Goal: Check status: Check status

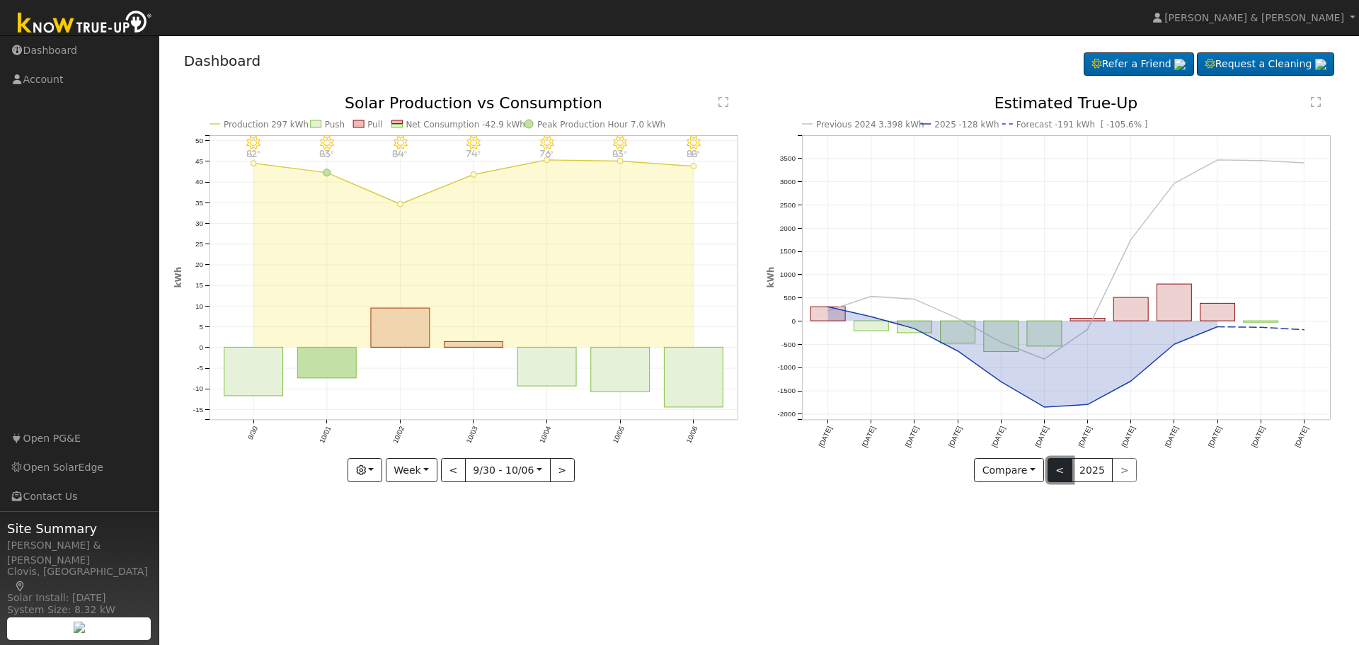
click at [1062, 462] on button "<" at bounding box center [1060, 470] width 25 height 24
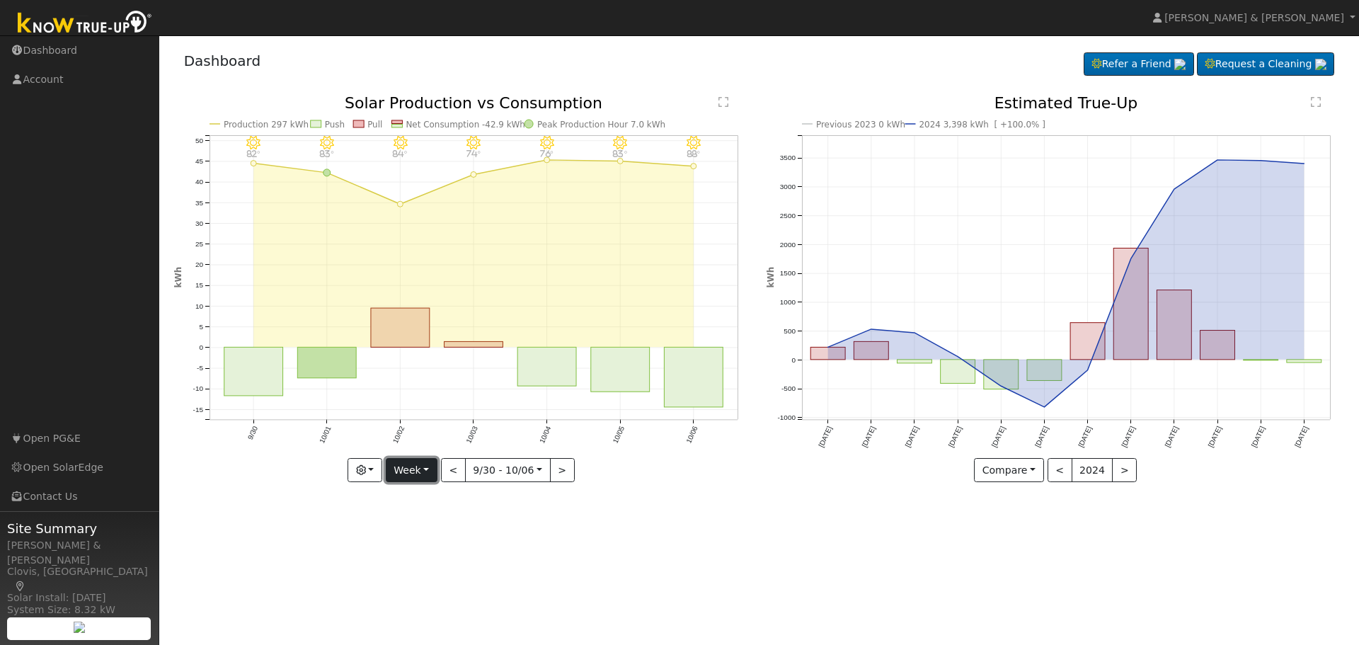
click at [429, 471] on button "Week" at bounding box center [412, 470] width 52 height 24
click at [434, 539] on link "Month" at bounding box center [436, 540] width 98 height 20
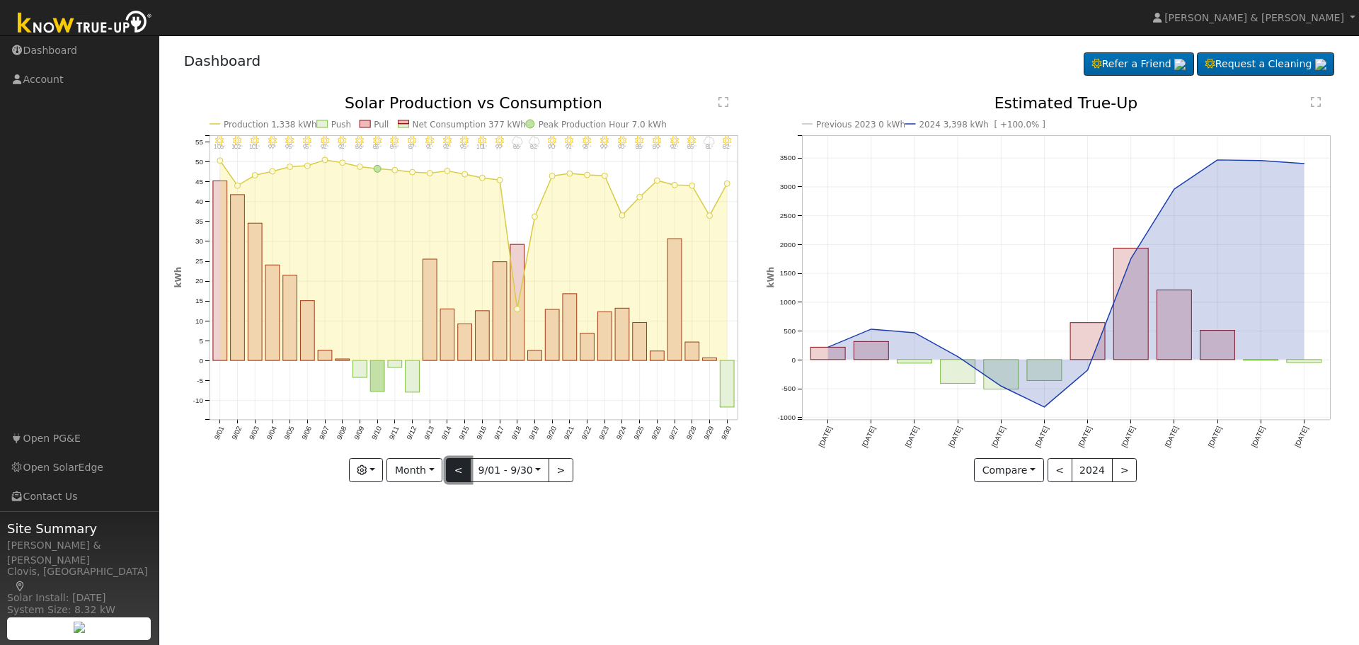
click at [455, 468] on button "<" at bounding box center [458, 470] width 25 height 24
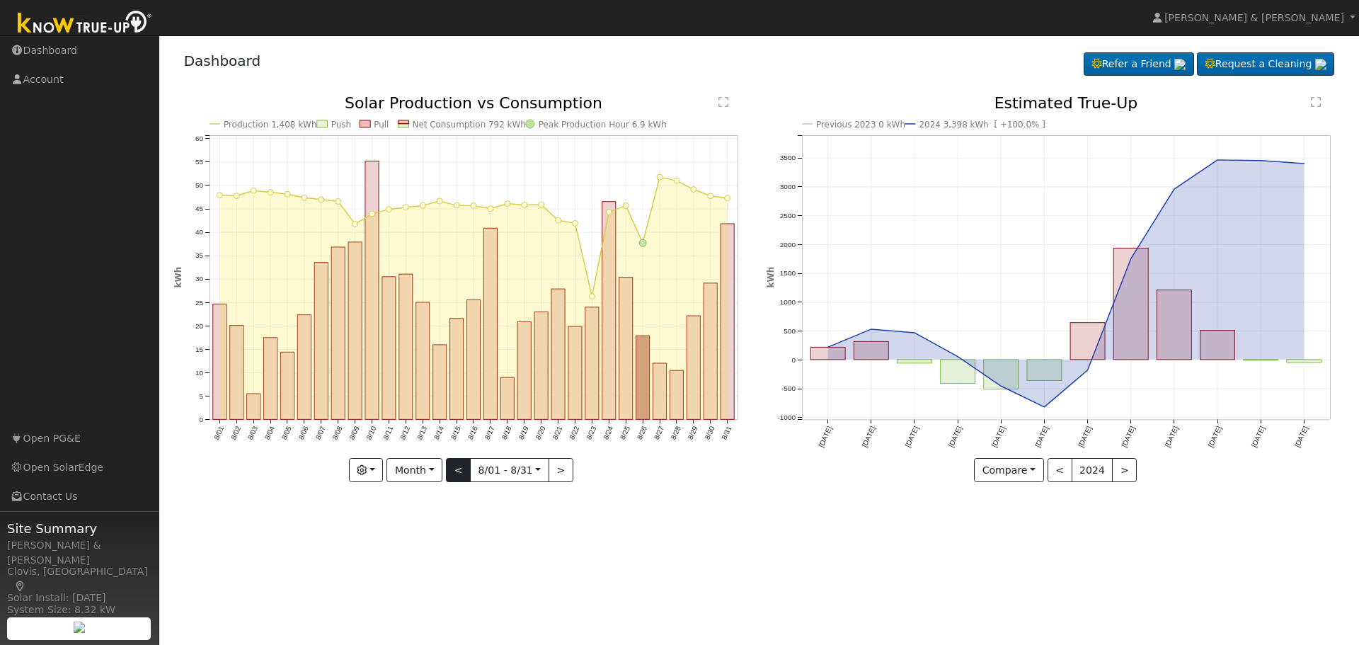
click at [455, 468] on div at bounding box center [463, 289] width 578 height 387
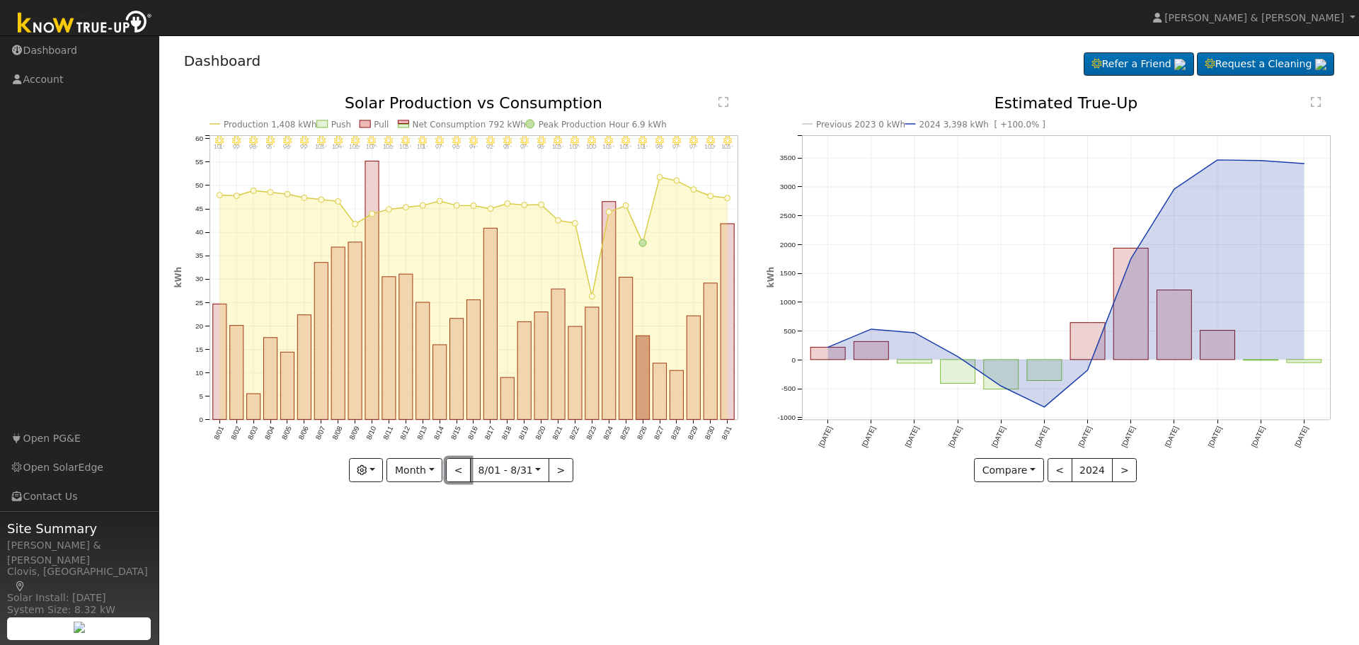
click at [454, 465] on button "<" at bounding box center [458, 470] width 25 height 24
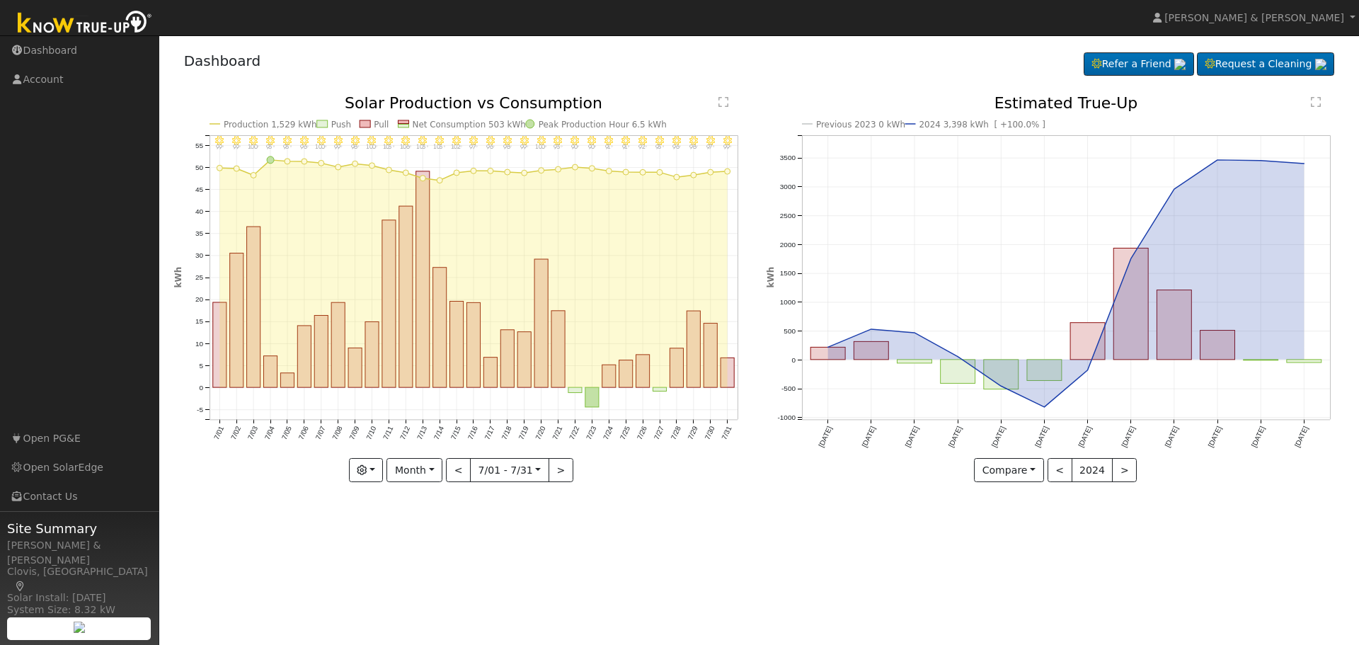
click at [458, 470] on div at bounding box center [463, 289] width 578 height 387
click at [457, 466] on button "<" at bounding box center [458, 470] width 25 height 24
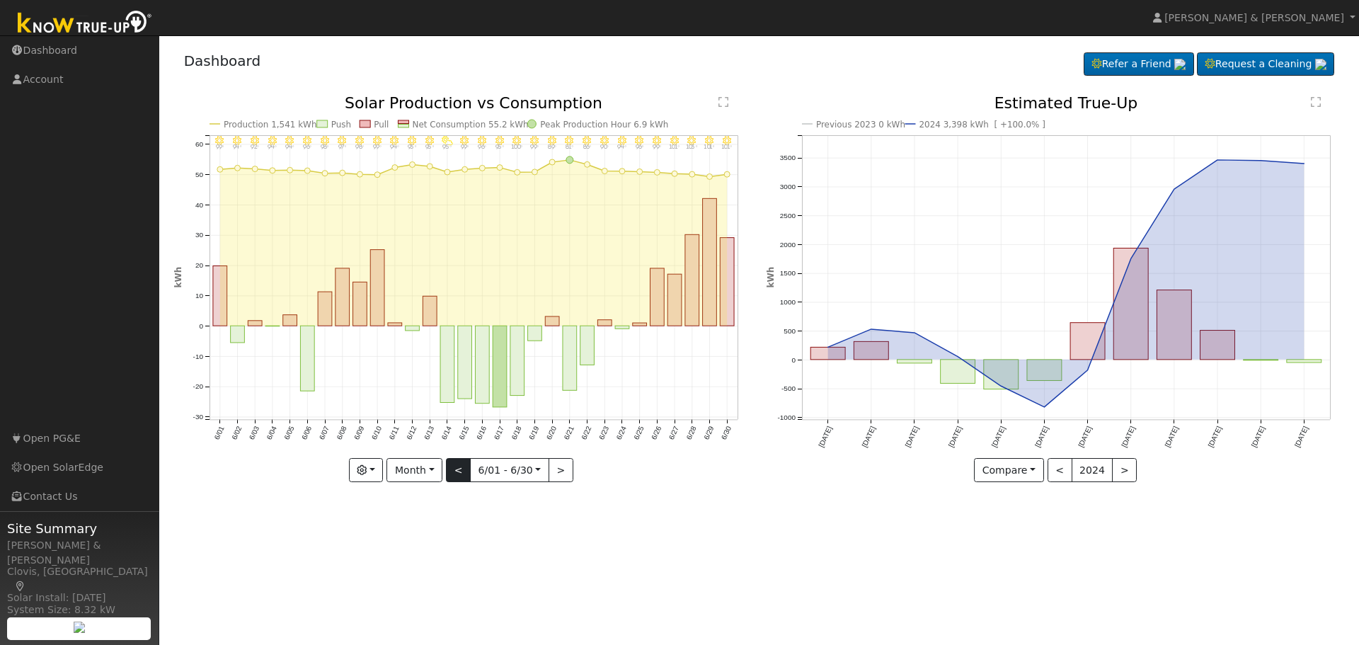
click at [457, 466] on div "6/30 - Clear 101° 6/29 - Clear 101° 6/28 - Clear 103° 6/27 - Clear 101° 6/26 - …" at bounding box center [463, 289] width 578 height 387
click at [457, 466] on button "<" at bounding box center [458, 470] width 25 height 24
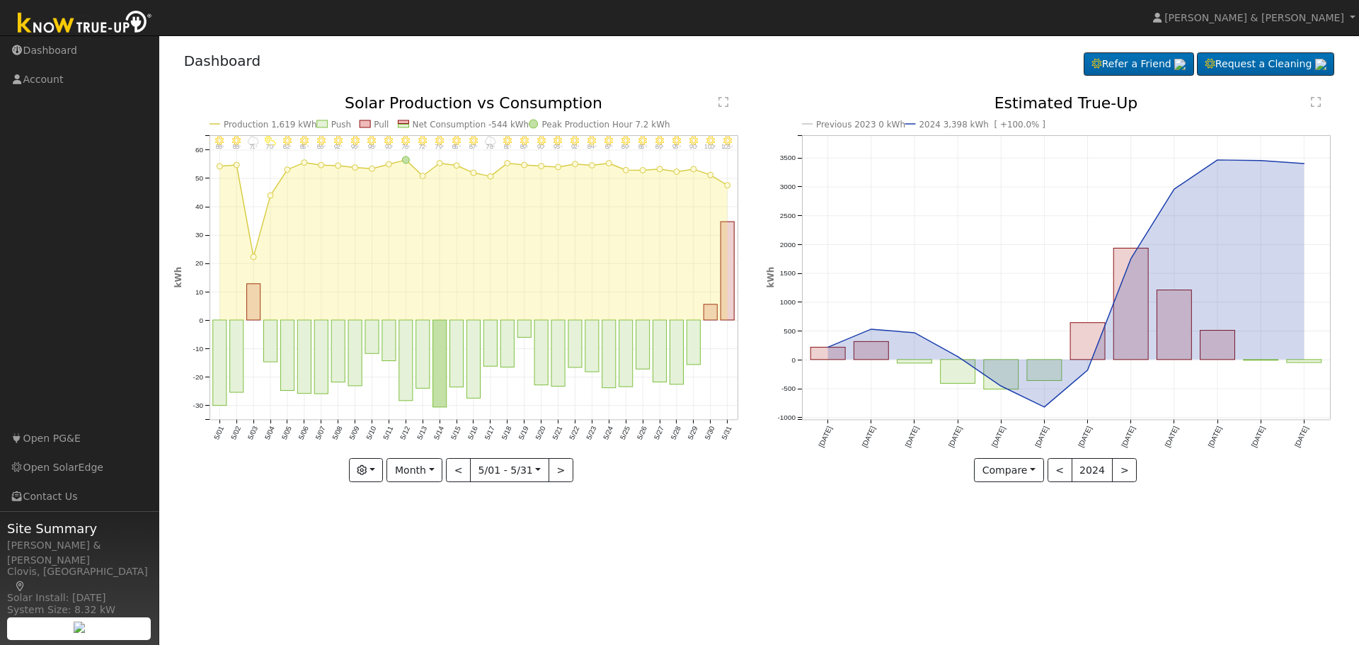
click at [457, 464] on div "5/31 - Clear 103° 5/30 - Clear 100° 5/29 - Clear 90° 5/28 - Clear 93° 5/27 - Cl…" at bounding box center [463, 289] width 578 height 387
click at [457, 464] on button "<" at bounding box center [458, 470] width 25 height 24
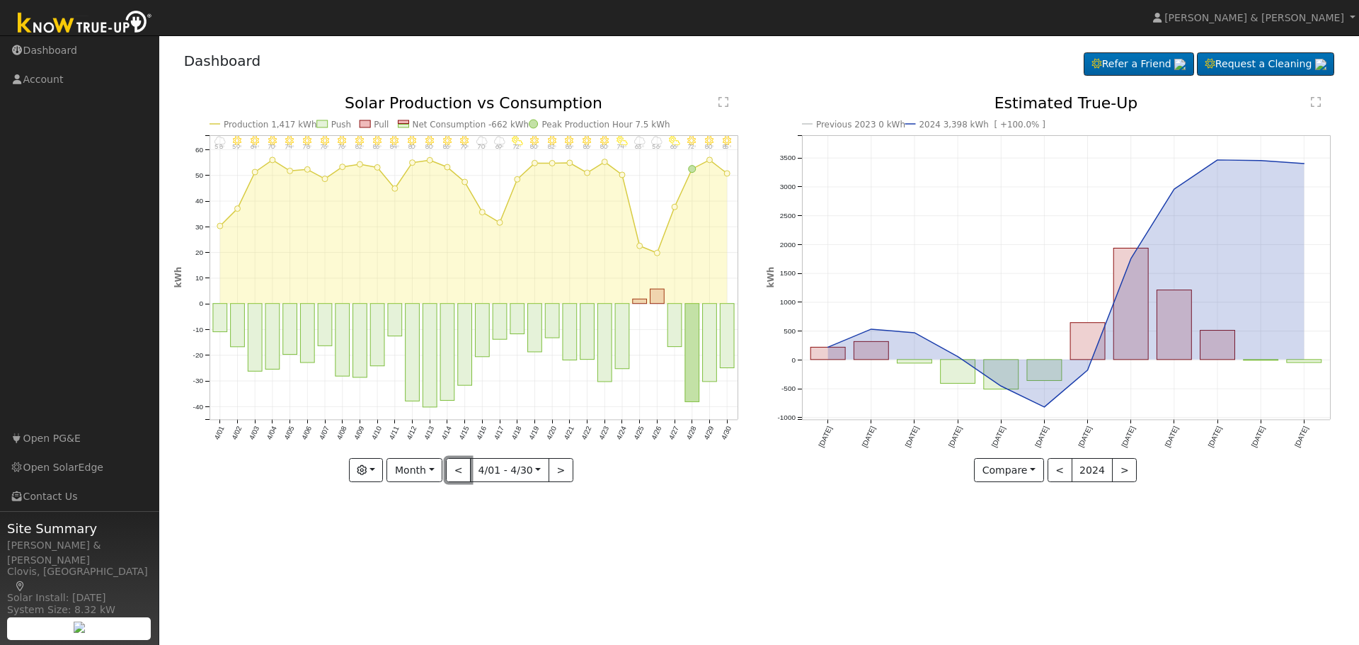
click at [457, 464] on button "<" at bounding box center [458, 470] width 25 height 24
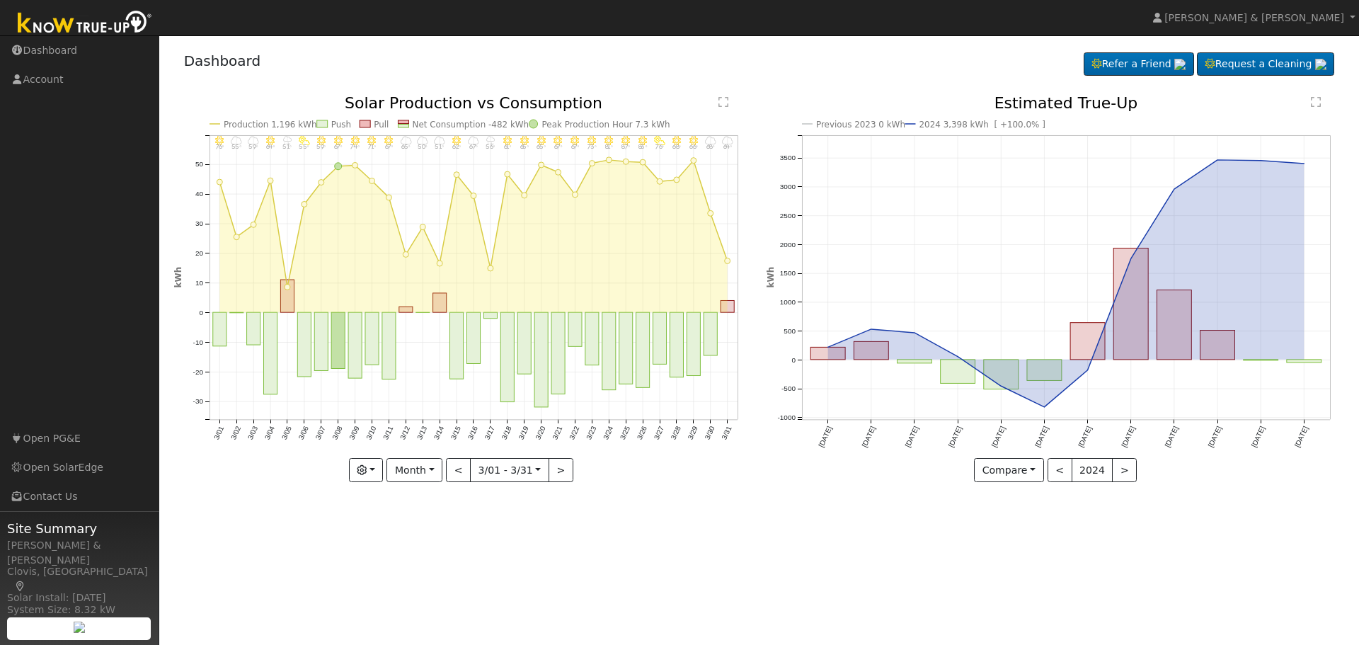
click at [457, 464] on div at bounding box center [463, 289] width 578 height 387
click at [457, 464] on button "<" at bounding box center [458, 470] width 25 height 24
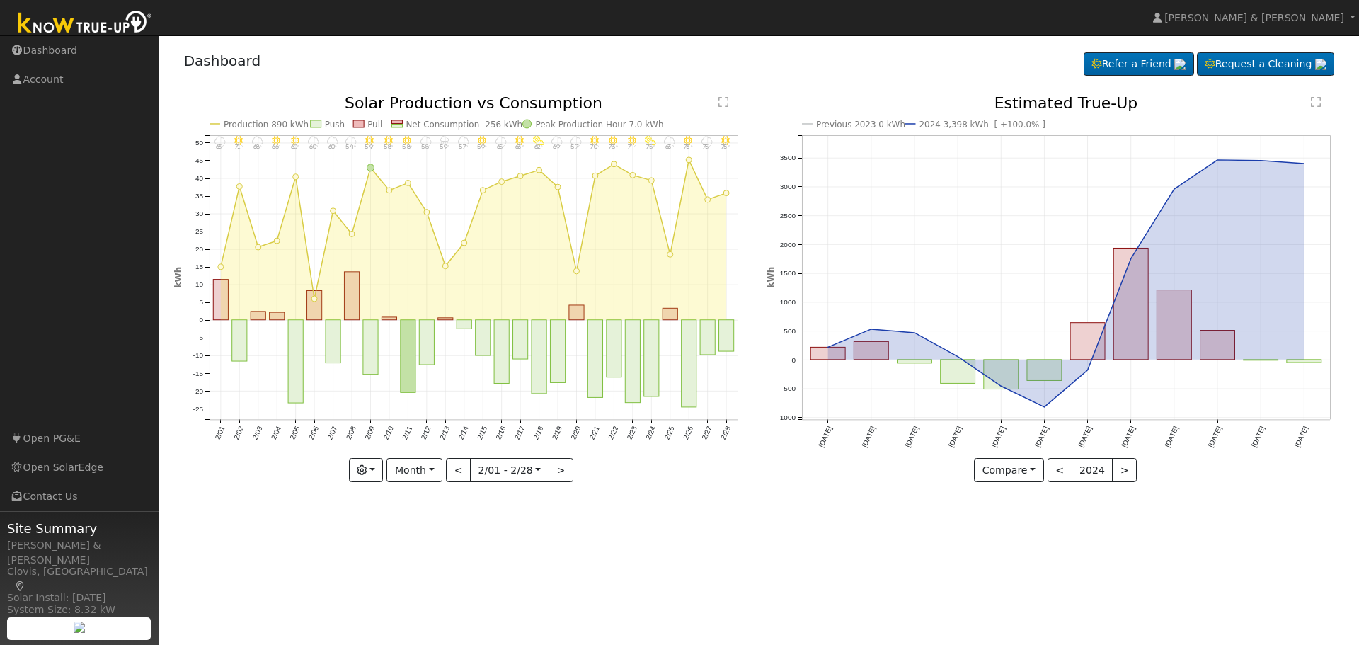
click at [457, 463] on div "2/28 - MostlyClear 75° 2/27 - MostlyCloudy 75° 2/26 - Clear 73° 2/25 - Cloudy 6…" at bounding box center [463, 289] width 578 height 387
click at [457, 463] on button "<" at bounding box center [458, 470] width 25 height 24
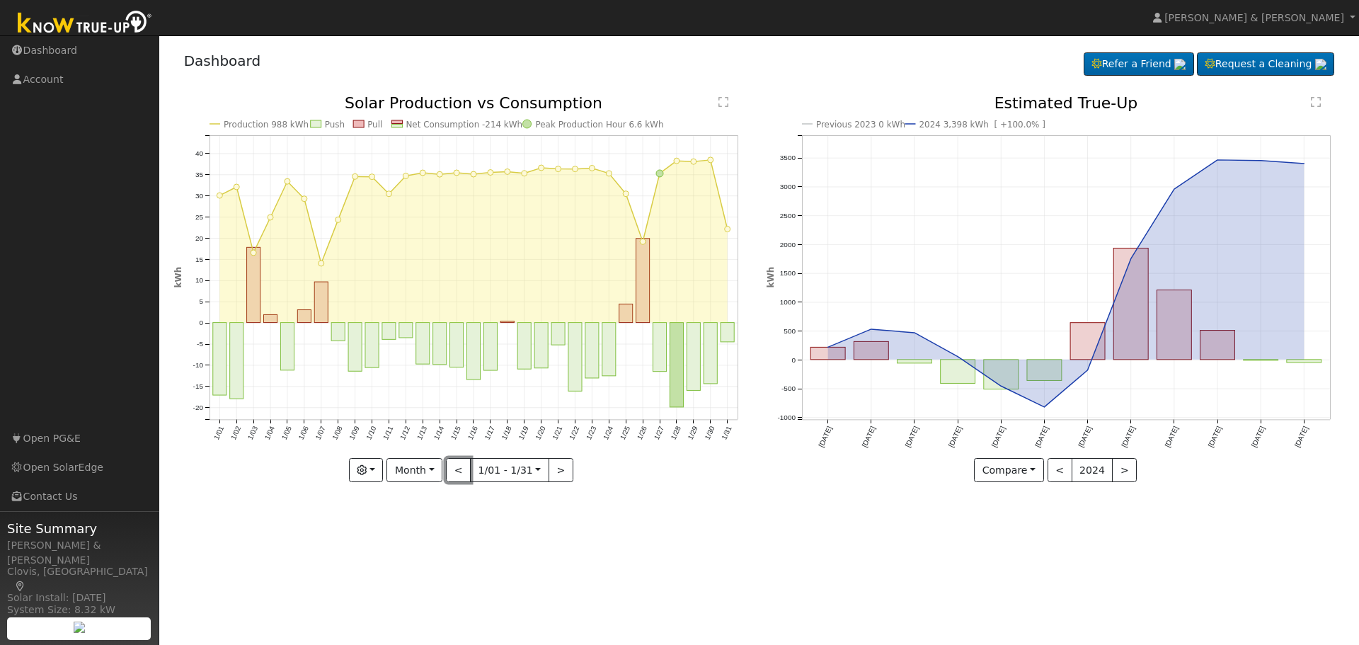
click at [457, 463] on button "<" at bounding box center [458, 470] width 25 height 24
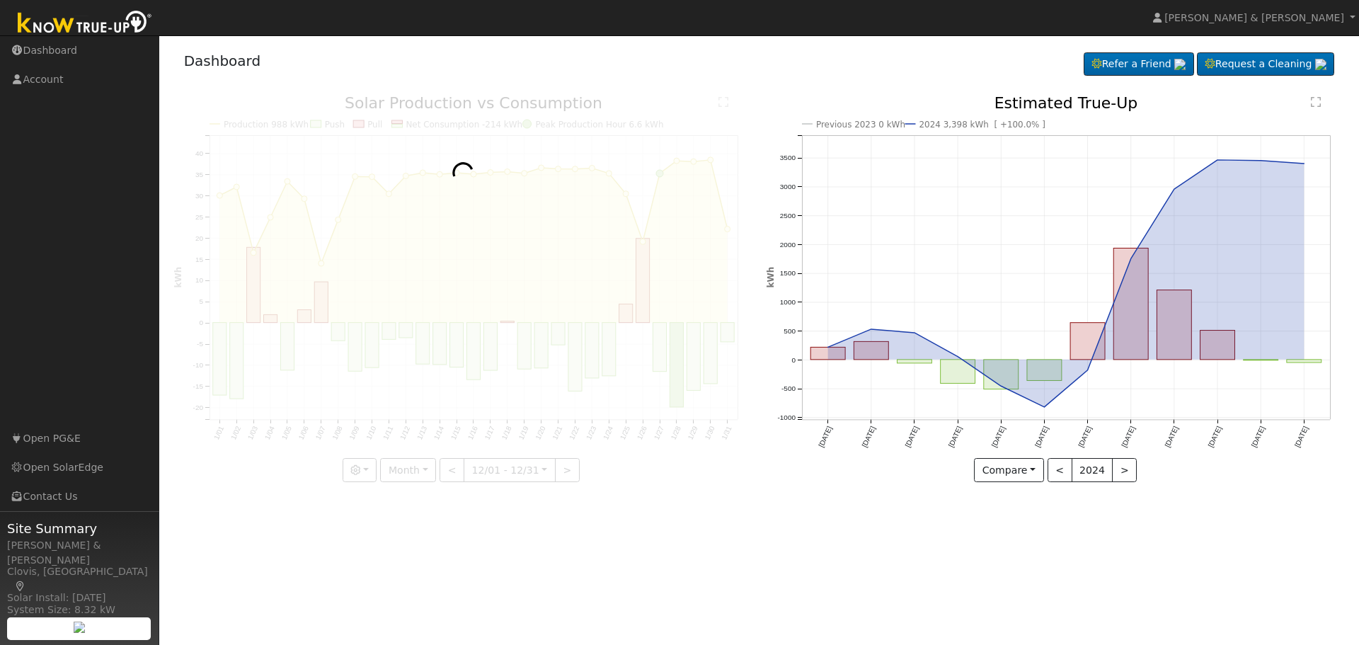
click at [457, 463] on div at bounding box center [463, 289] width 578 height 387
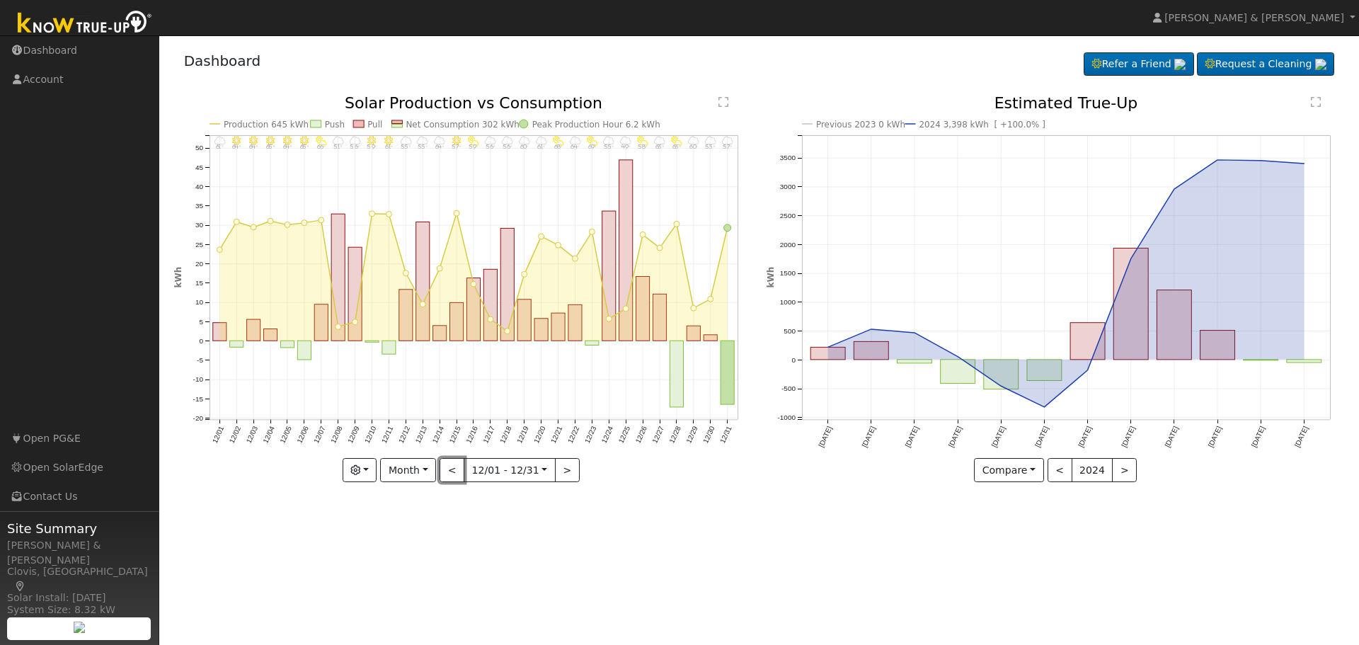
click at [456, 462] on button "<" at bounding box center [452, 470] width 25 height 24
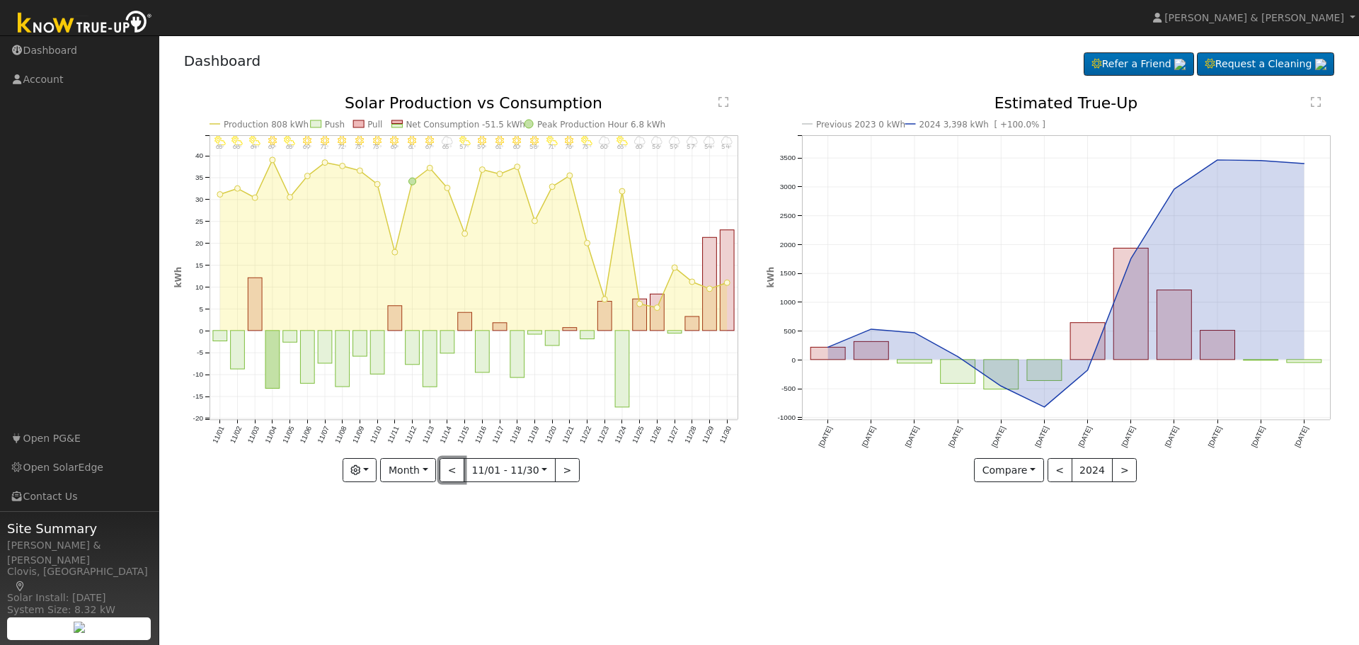
click at [456, 462] on button "<" at bounding box center [452, 470] width 25 height 24
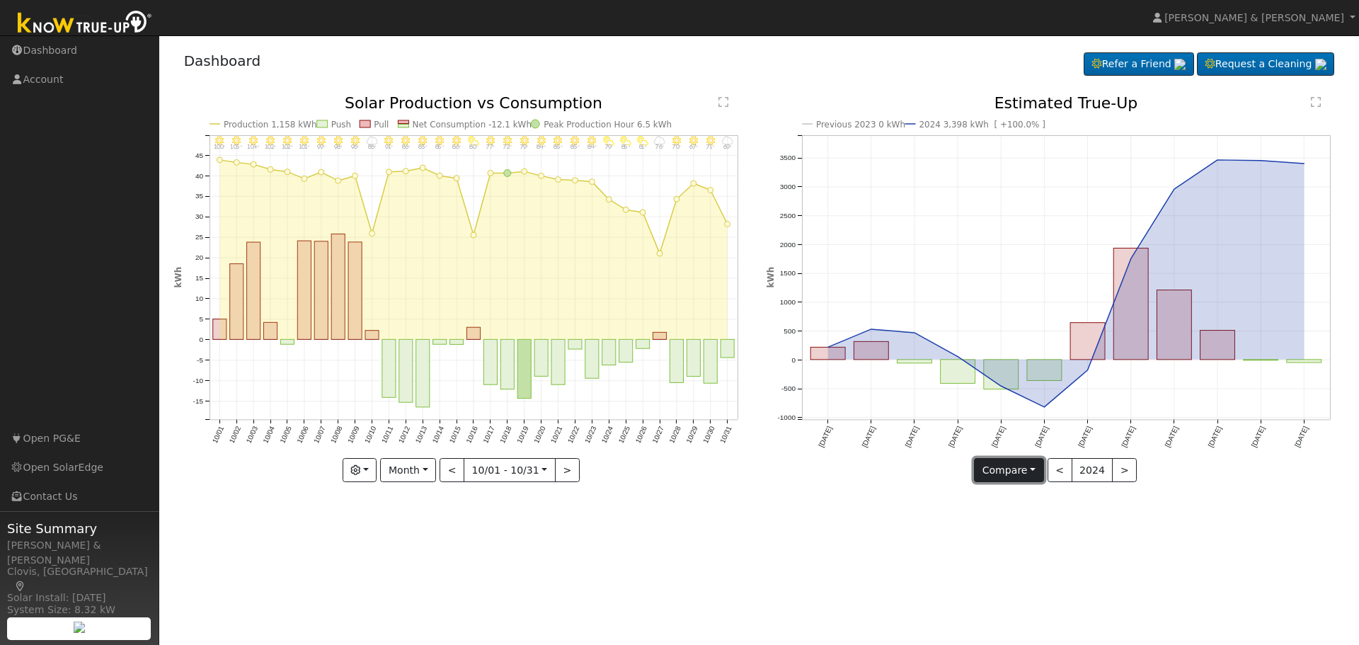
click at [1027, 473] on button "Compare" at bounding box center [1009, 470] width 70 height 24
click at [1022, 520] on link "Current Year" at bounding box center [1030, 520] width 110 height 20
click at [559, 476] on button ">" at bounding box center [567, 470] width 25 height 24
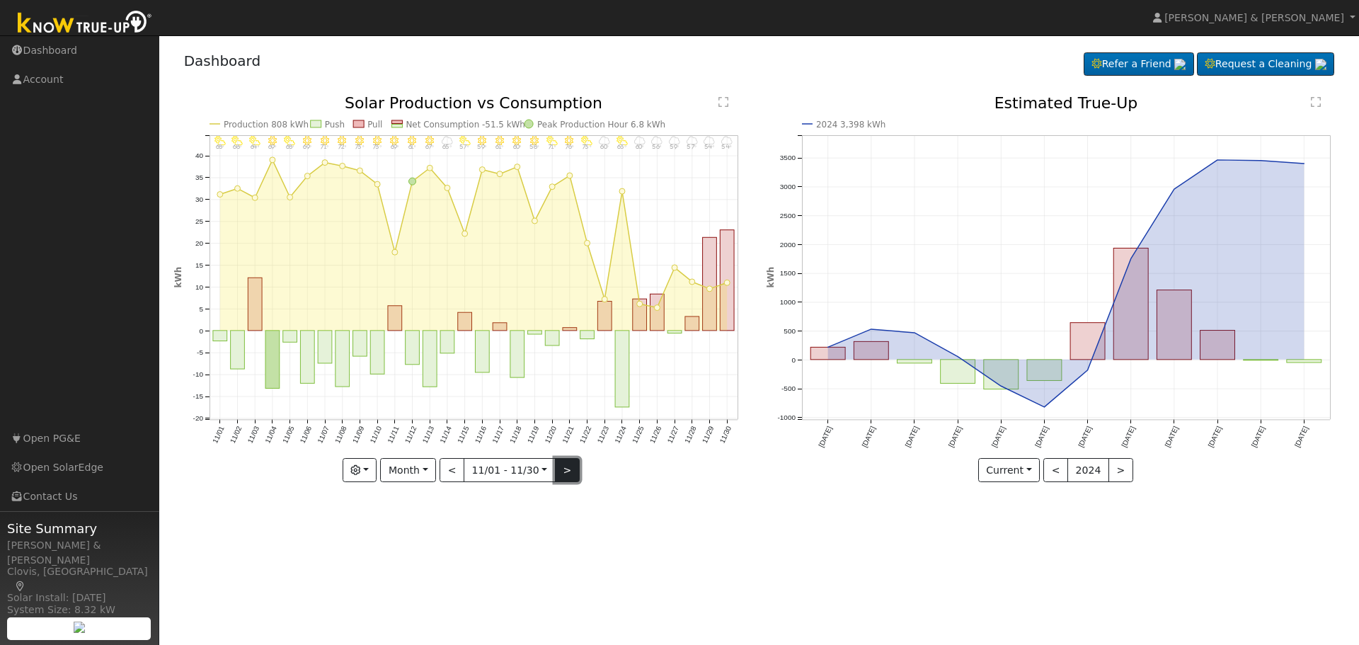
click at [559, 476] on button ">" at bounding box center [567, 470] width 25 height 24
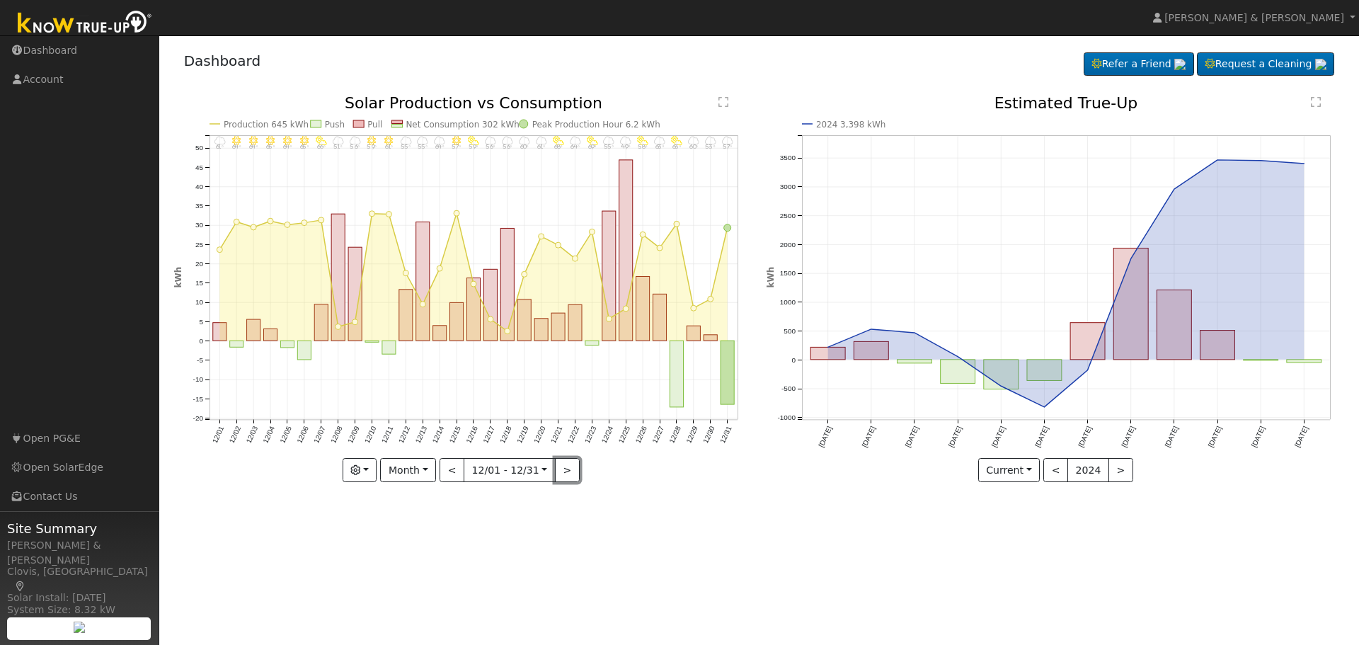
click at [559, 474] on button ">" at bounding box center [567, 470] width 25 height 24
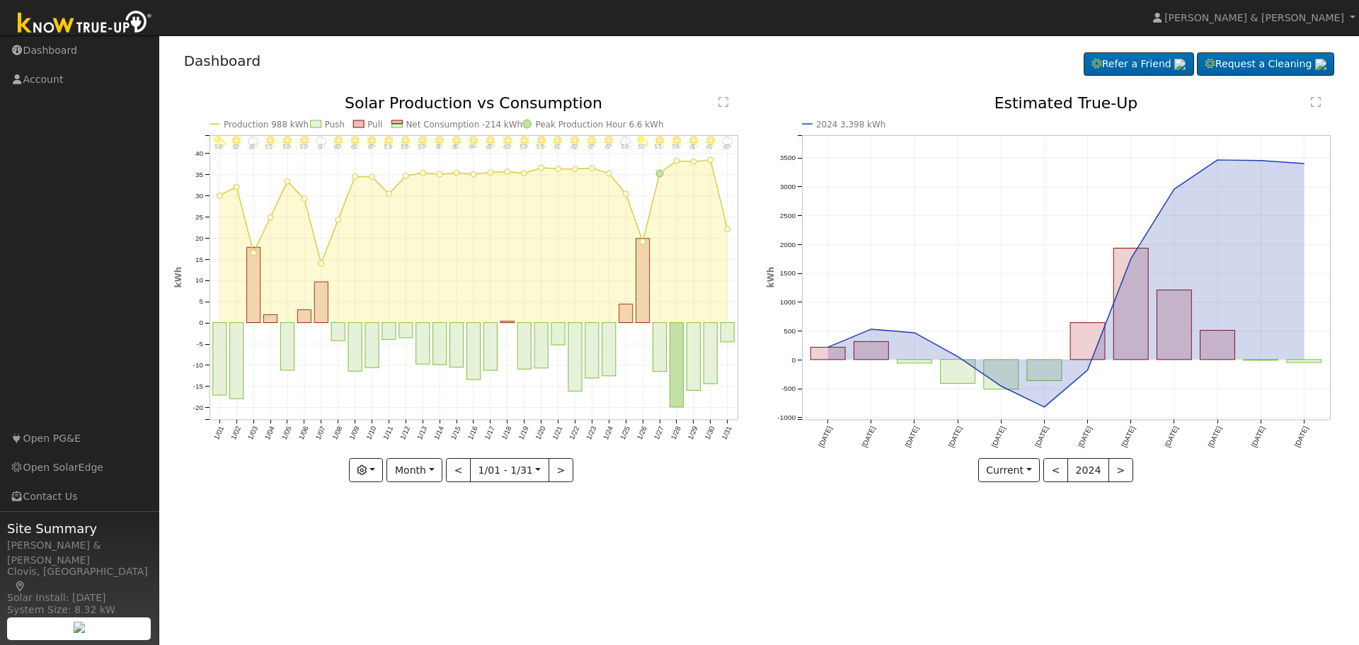
click at [559, 474] on div "1/31 - MostlyCloudy 60° 1/30 - Clear 61° 1/29 - Clear 61° 1/28 - Clear 58° 1/27…" at bounding box center [463, 289] width 578 height 387
click at [559, 474] on button ">" at bounding box center [561, 470] width 25 height 24
type input "[DATE]"
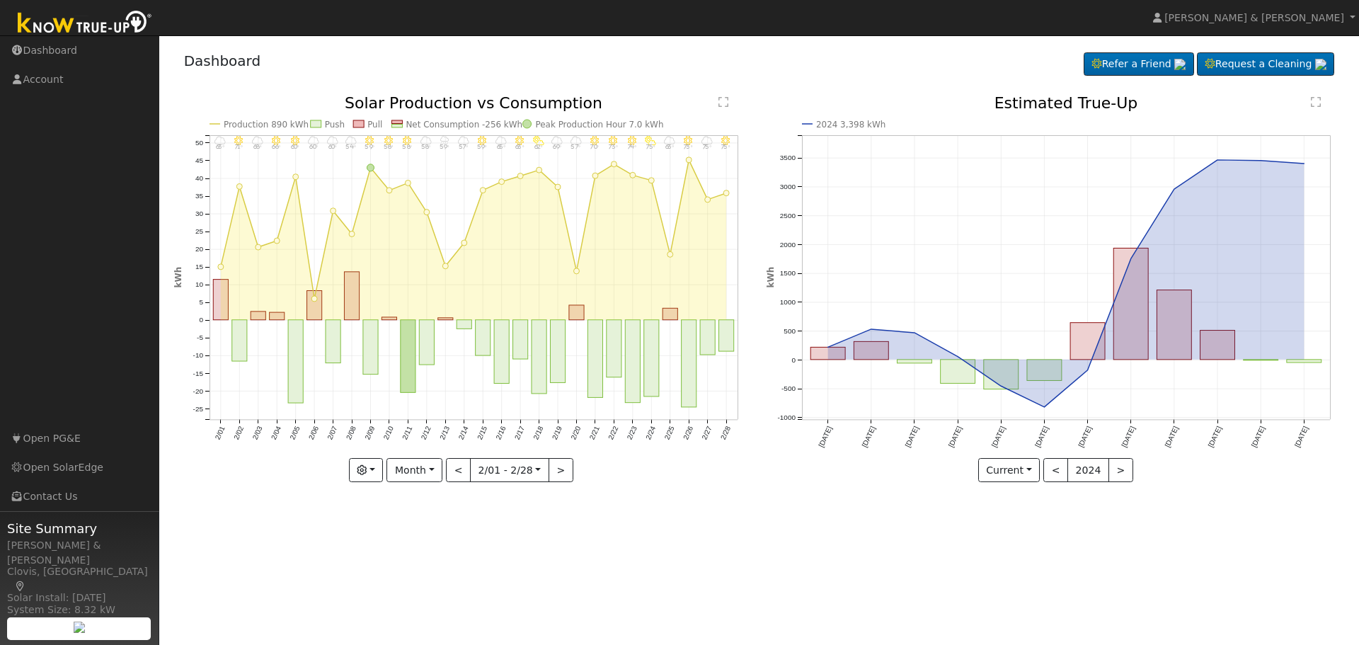
click at [559, 474] on div "2/28 - MostlyClear 75° 2/27 - MostlyCloudy 75° 2/26 - Clear 73° 2/25 - Cloudy 6…" at bounding box center [463, 289] width 578 height 387
